Goal: Communication & Community: Share content

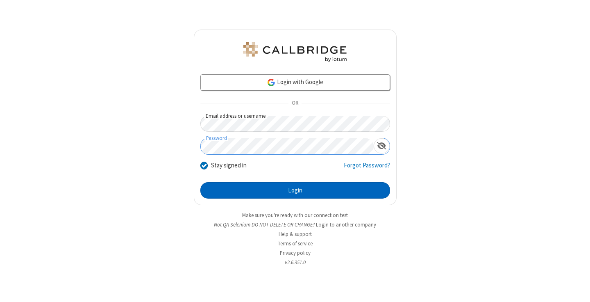
click at [295, 190] on button "Login" at bounding box center [295, 190] width 190 height 16
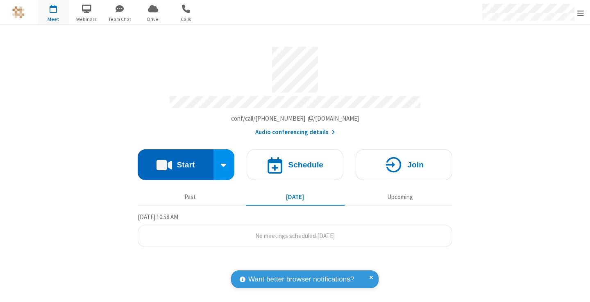
click at [175, 161] on button "Start" at bounding box center [176, 164] width 76 height 31
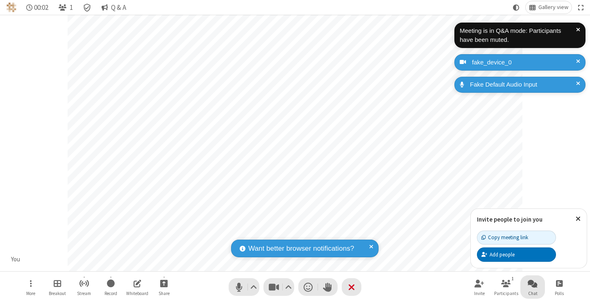
click at [533, 283] on span "Open chat" at bounding box center [533, 283] width 10 height 10
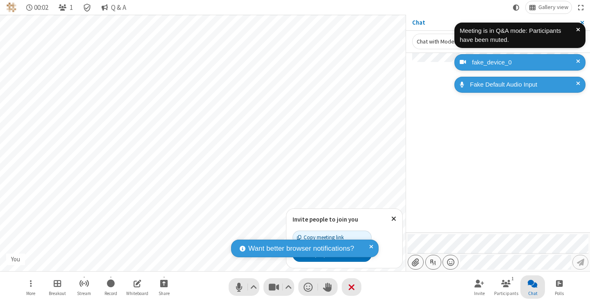
type input "C:\fakepath\doc_test.docx"
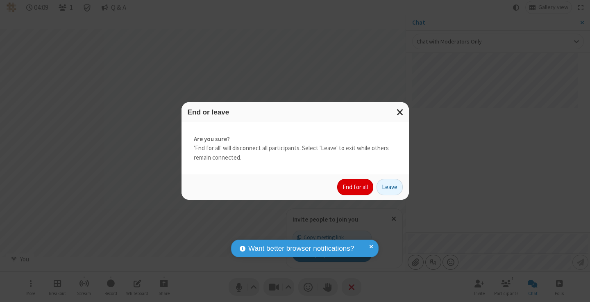
click at [356, 187] on button "End for all" at bounding box center [355, 187] width 36 height 16
